Goal: Complete application form

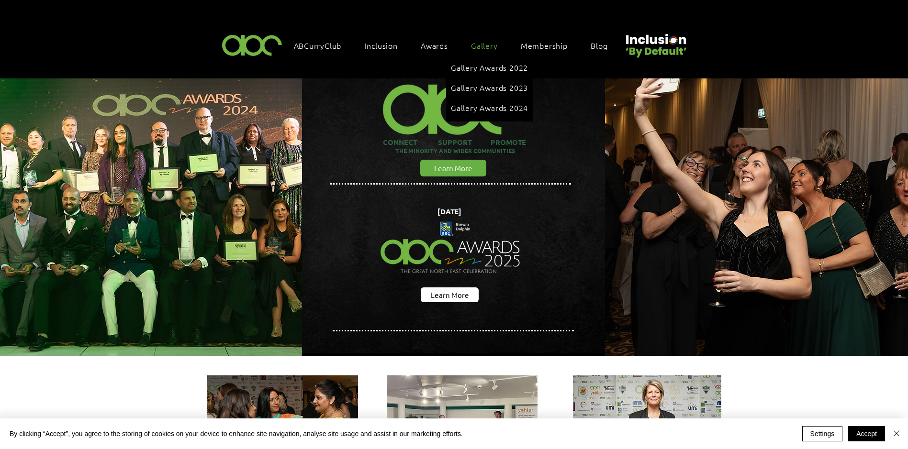
click at [486, 40] on link "Gallery" at bounding box center [489, 45] width 46 height 20
click at [498, 102] on span "Gallery Awards 2024" at bounding box center [489, 107] width 77 height 11
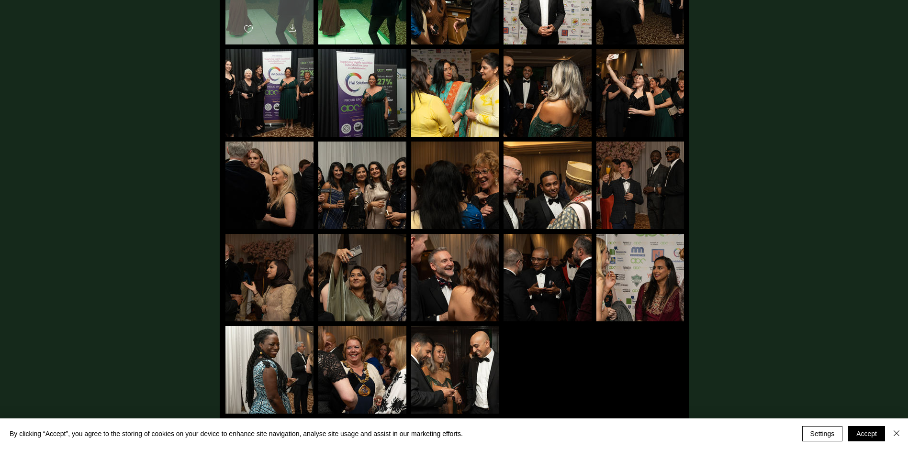
scroll to position [2489, 0]
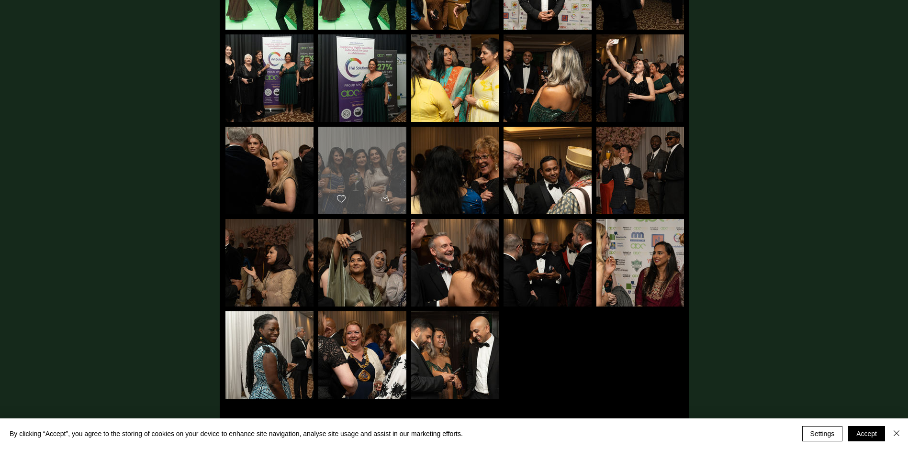
click at [361, 172] on div "main content" at bounding box center [362, 166] width 88 height 79
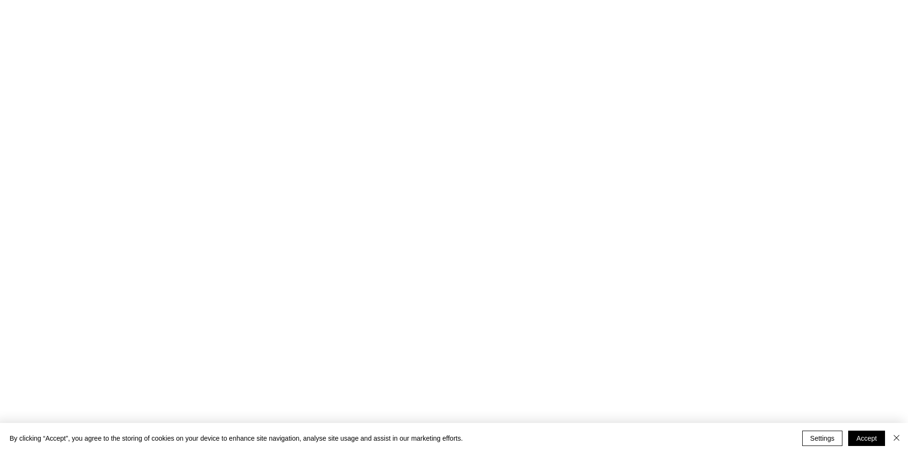
scroll to position [0, 0]
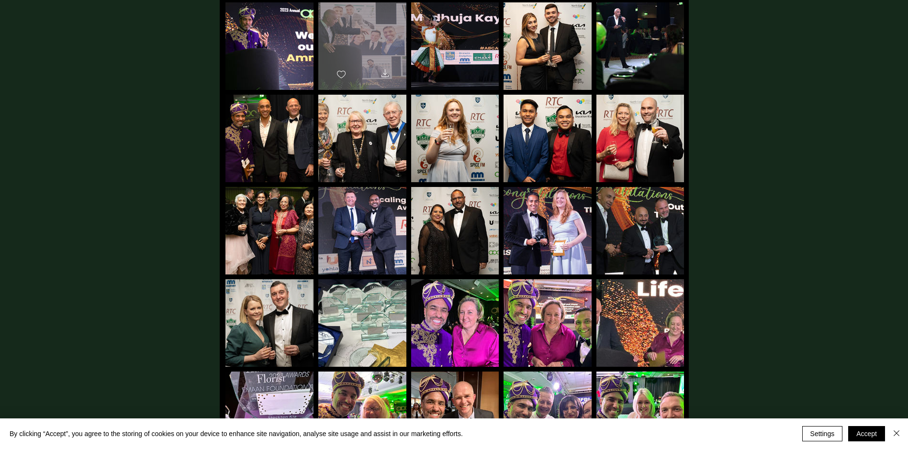
scroll to position [861, 0]
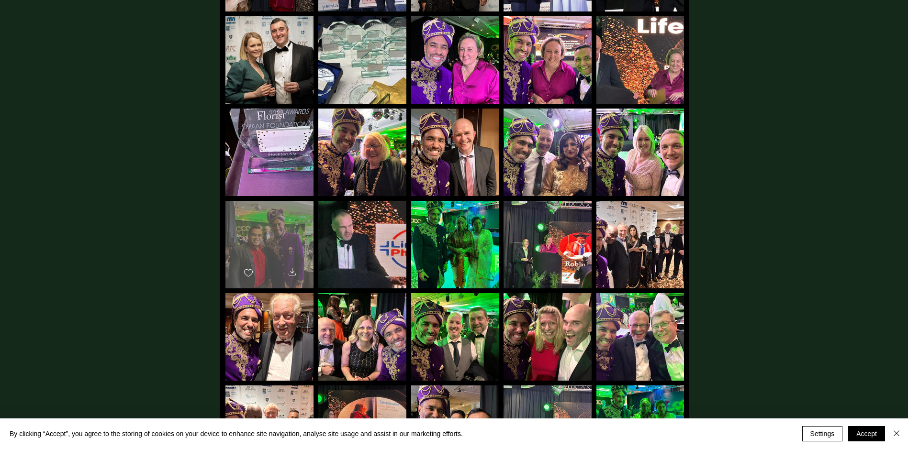
click at [280, 255] on div "main content" at bounding box center [269, 240] width 88 height 79
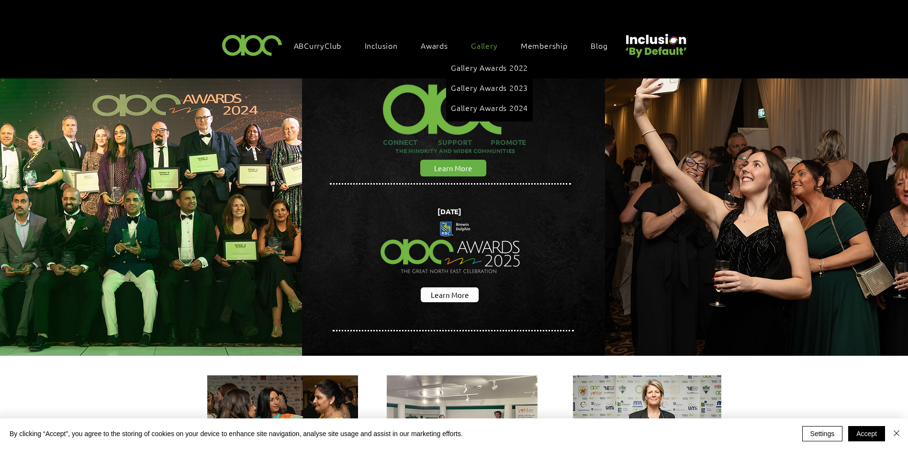
click at [487, 46] on span "Gallery" at bounding box center [484, 45] width 27 height 11
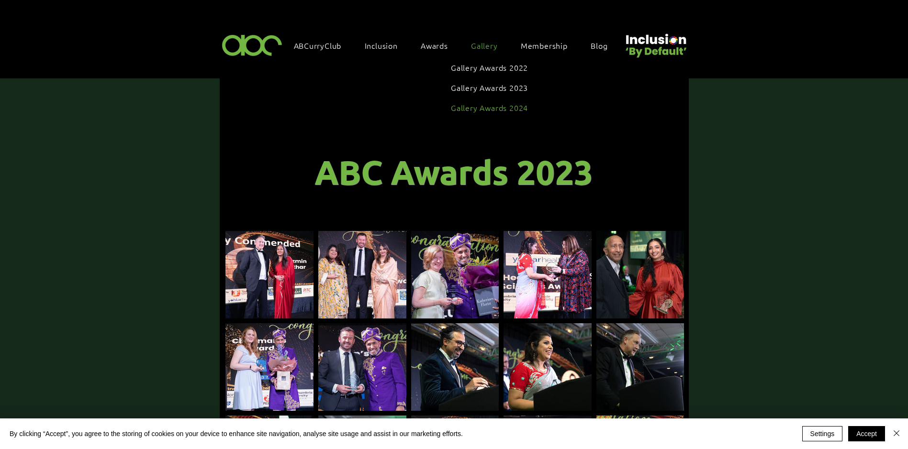
click at [505, 108] on link "Gallery Awards 2024" at bounding box center [489, 108] width 77 height 18
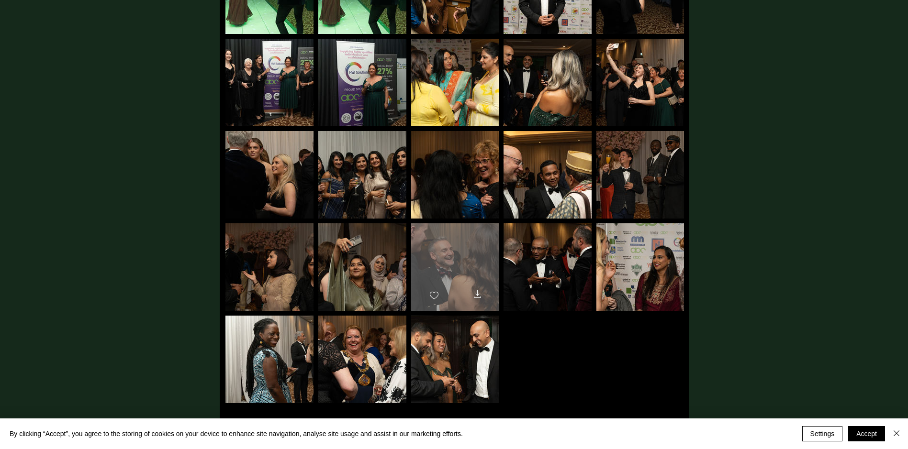
scroll to position [2436, 0]
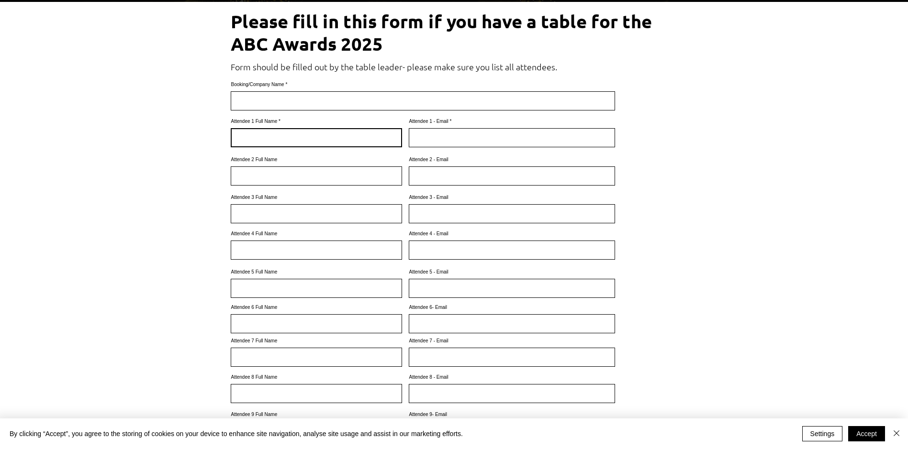
scroll to position [335, 0]
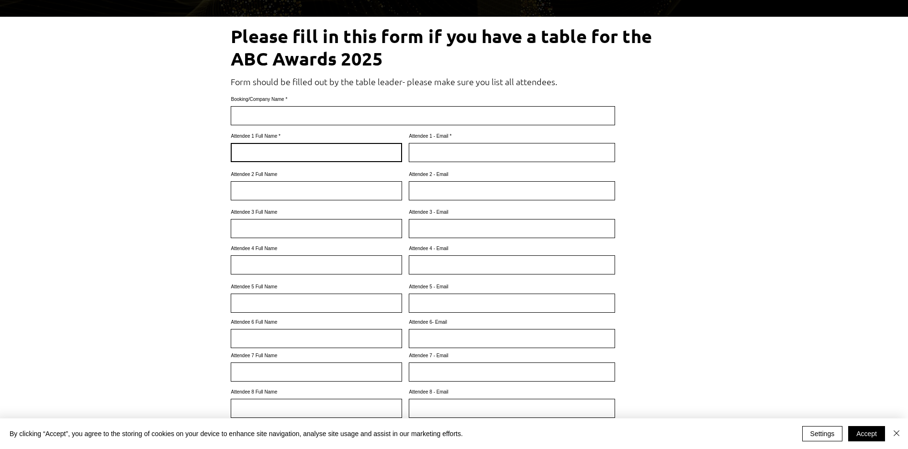
click at [275, 144] on input "Attendee 1 Full Name" at bounding box center [316, 152] width 171 height 19
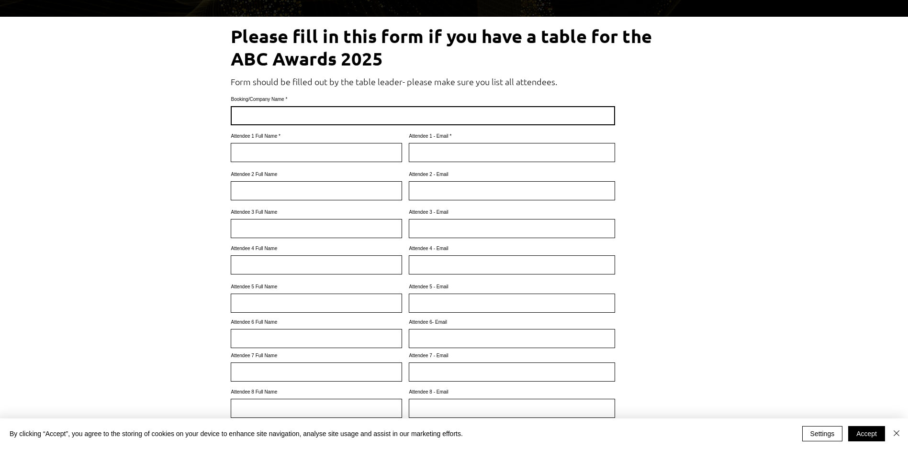
click at [273, 116] on input "Booking/Company Name" at bounding box center [423, 115] width 384 height 19
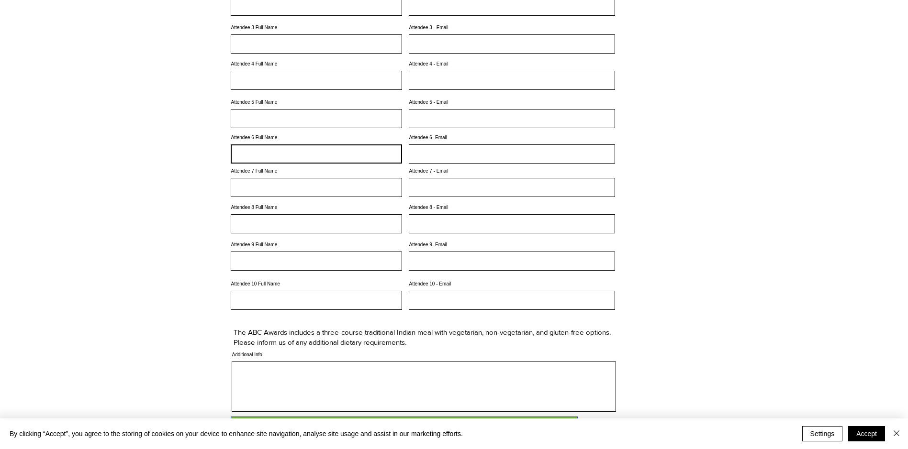
scroll to position [622, 0]
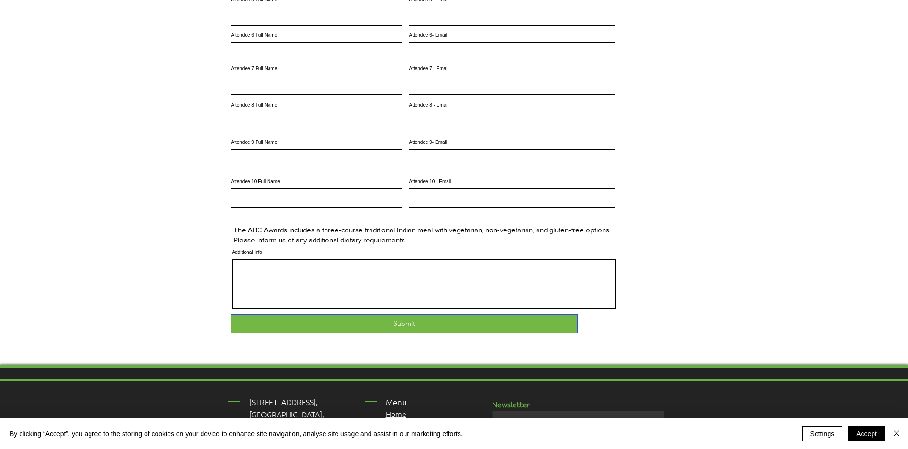
click at [288, 283] on input "Additional Info" at bounding box center [424, 284] width 384 height 50
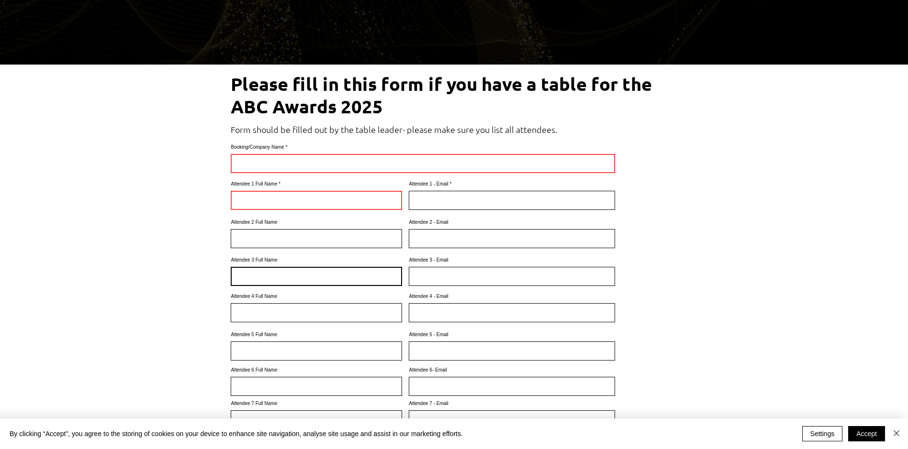
scroll to position [0, 0]
